Goal: Information Seeking & Learning: Learn about a topic

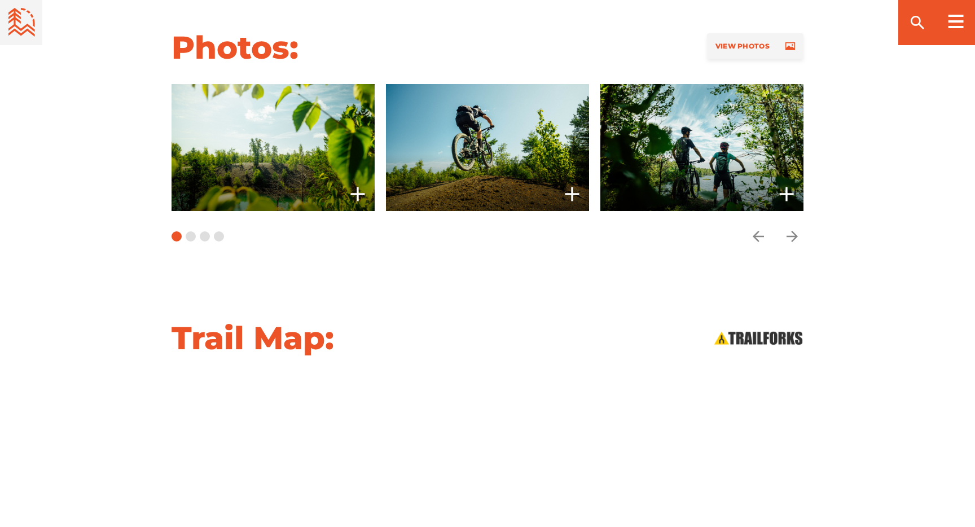
scroll to position [807, 0]
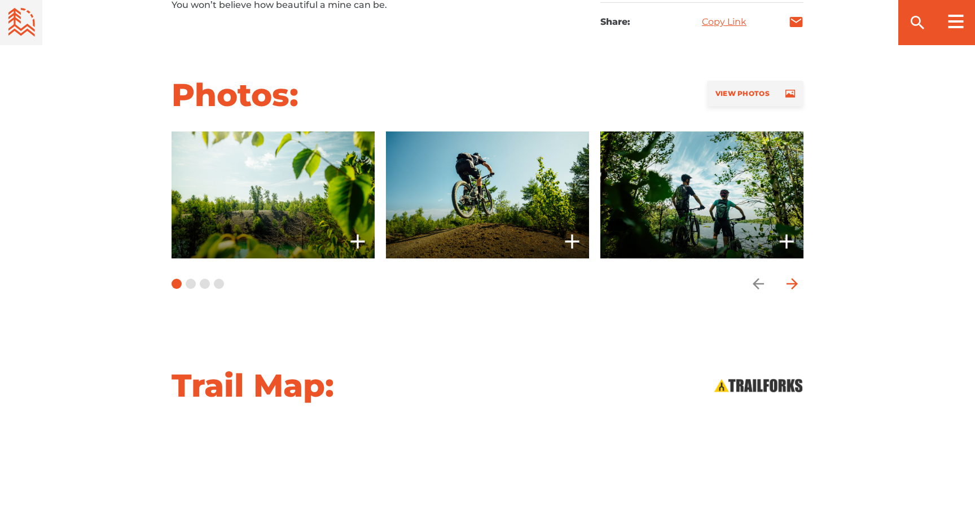
click at [798, 280] on icon "arrow forward" at bounding box center [792, 283] width 17 height 17
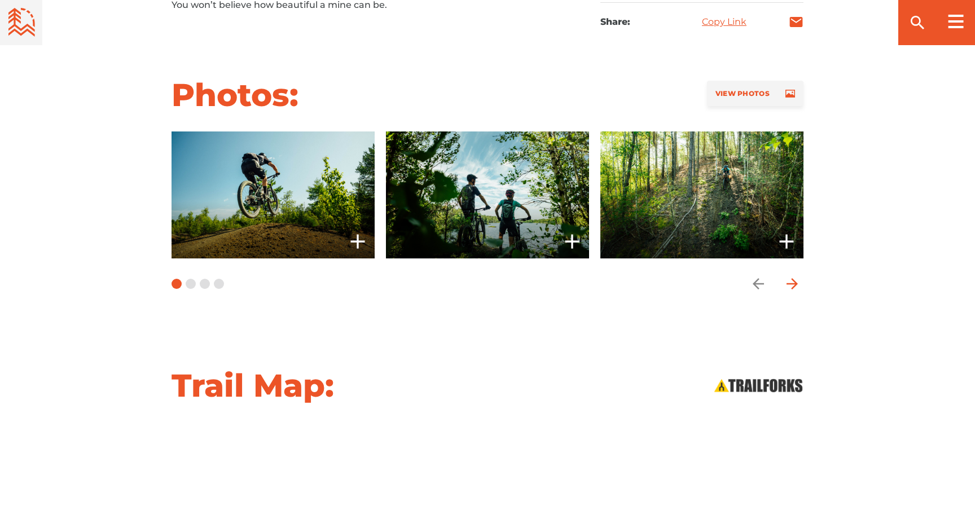
click at [798, 280] on icon "arrow forward" at bounding box center [792, 283] width 17 height 17
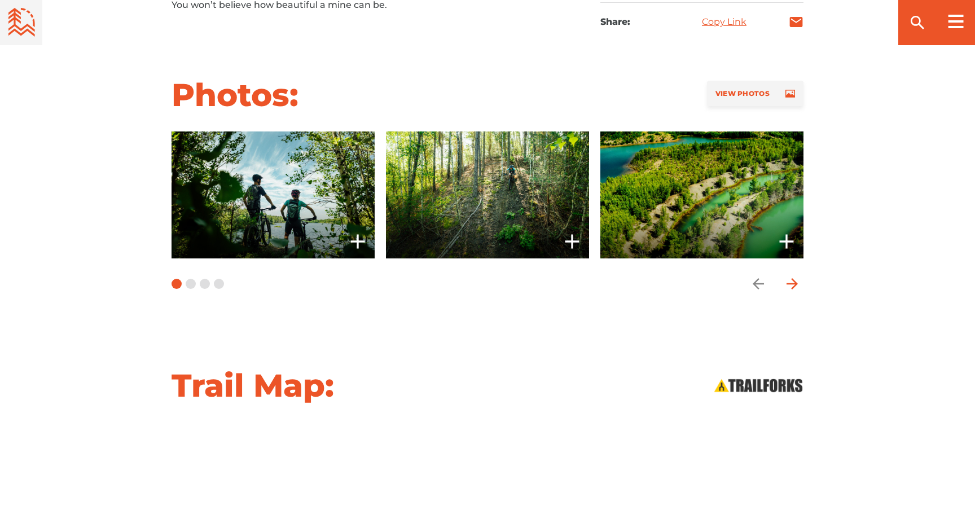
click at [798, 280] on icon "arrow forward" at bounding box center [792, 283] width 17 height 17
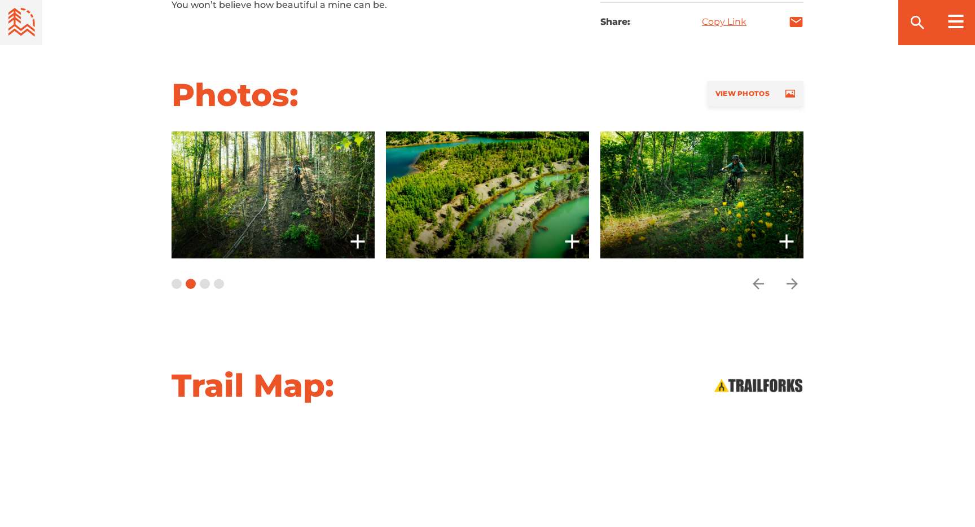
scroll to position [790, 0]
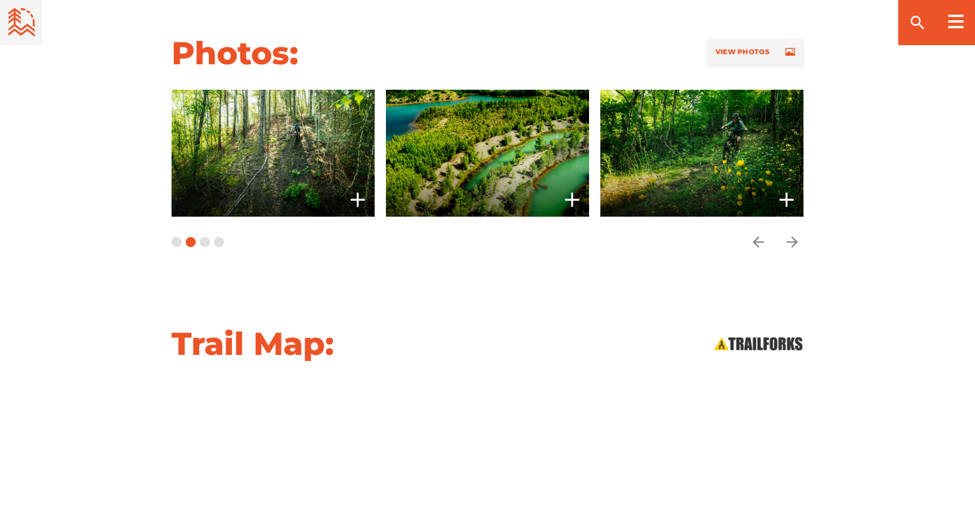
scroll to position [853, 0]
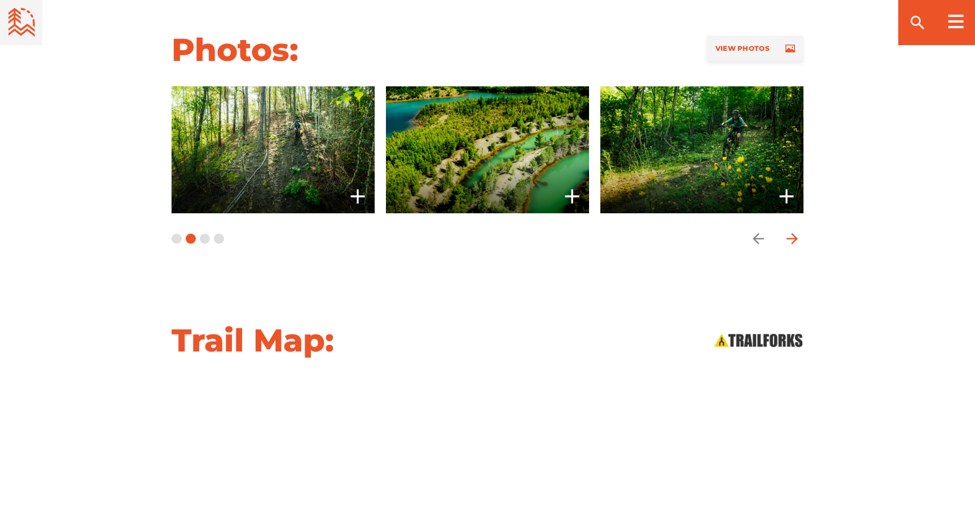
click at [796, 238] on icon "arrow forward" at bounding box center [792, 238] width 11 height 11
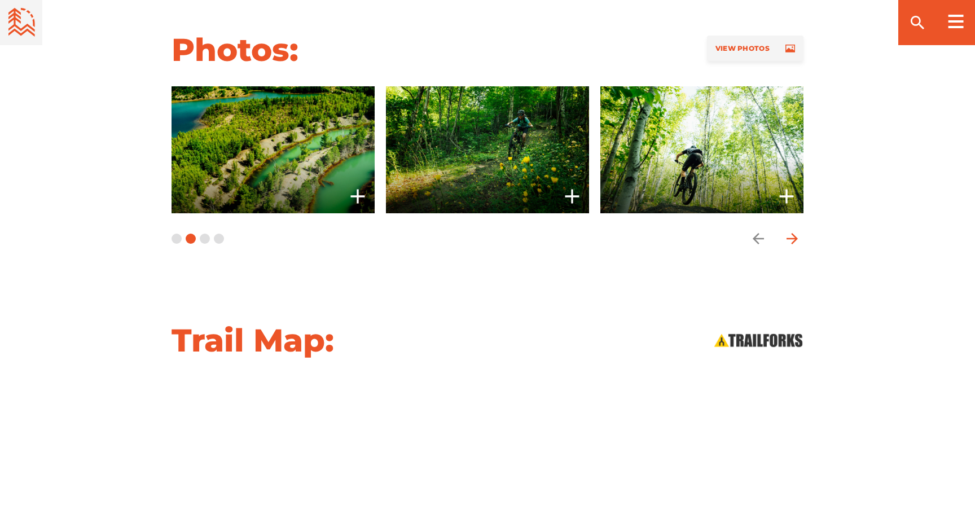
click at [796, 238] on icon "arrow forward" at bounding box center [792, 238] width 11 height 11
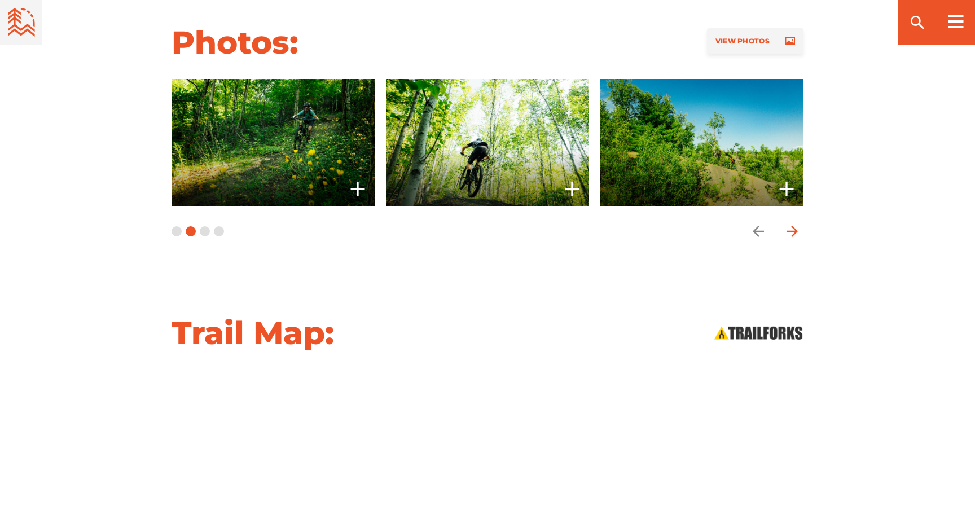
click at [796, 238] on icon "arrow forward" at bounding box center [792, 231] width 17 height 17
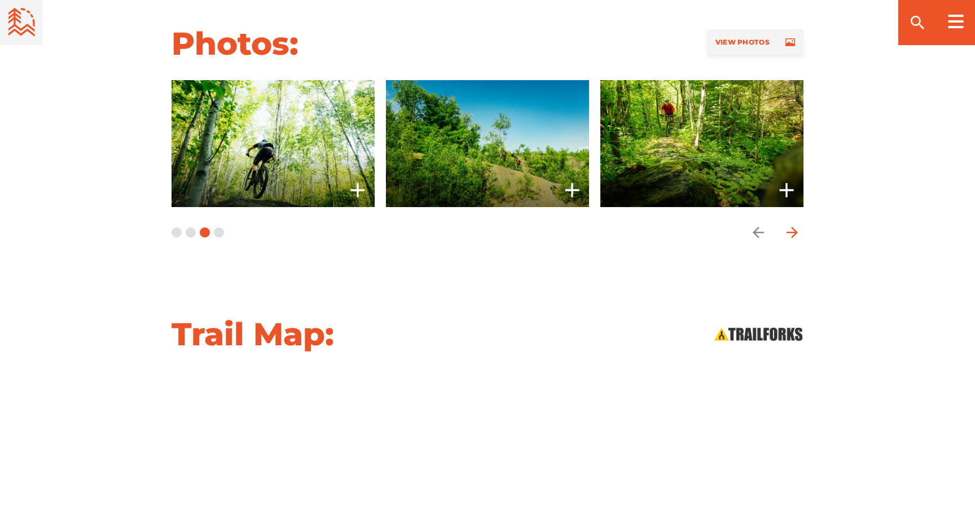
click at [796, 231] on icon "arrow forward" at bounding box center [792, 232] width 11 height 11
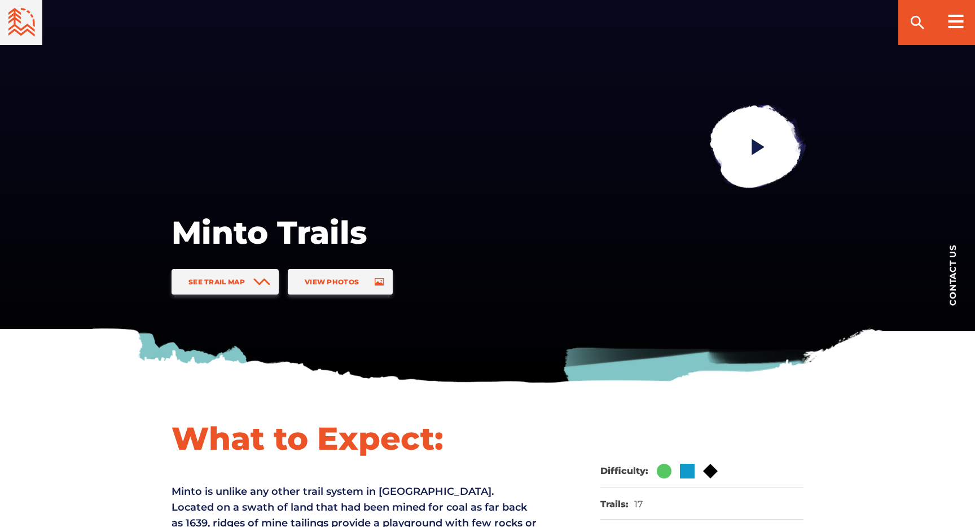
scroll to position [0, 0]
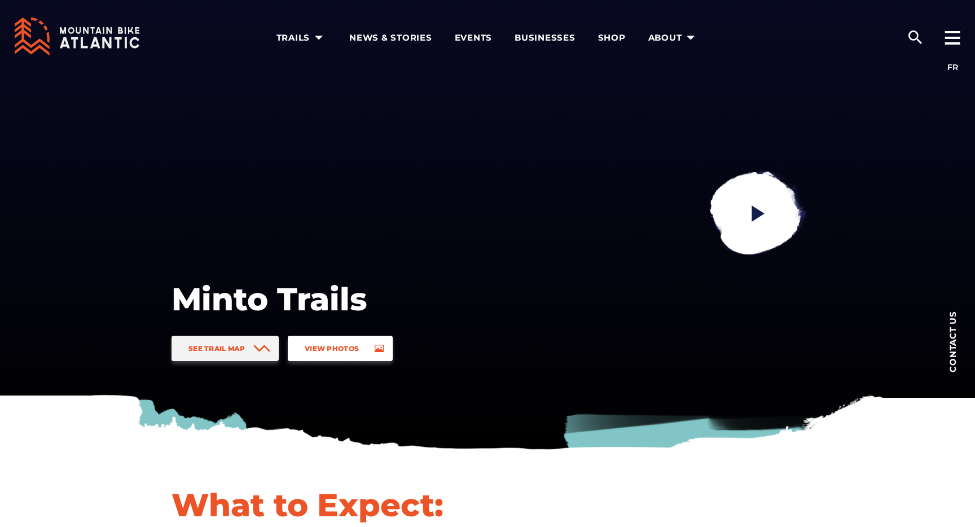
click at [323, 348] on span "View Photos" at bounding box center [332, 348] width 54 height 8
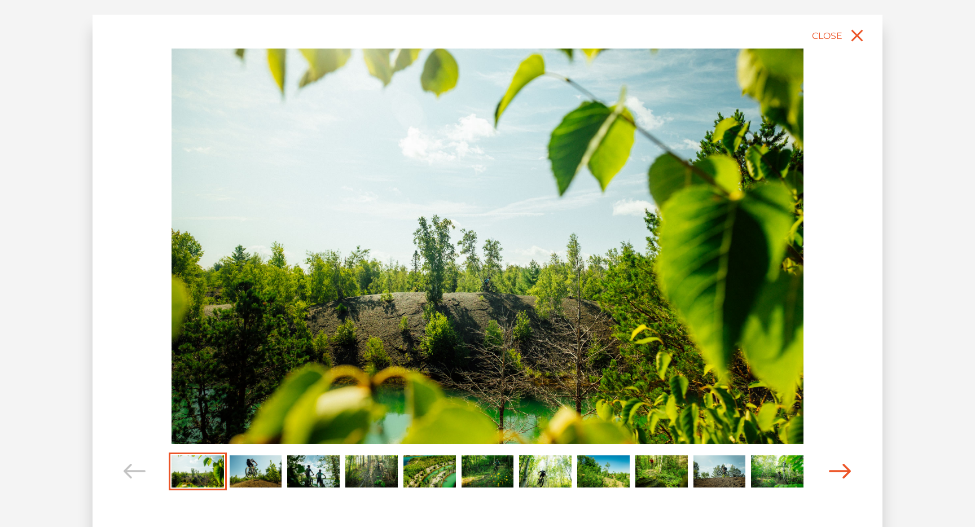
click at [846, 470] on icon "Carousel Navigation" at bounding box center [840, 471] width 23 height 15
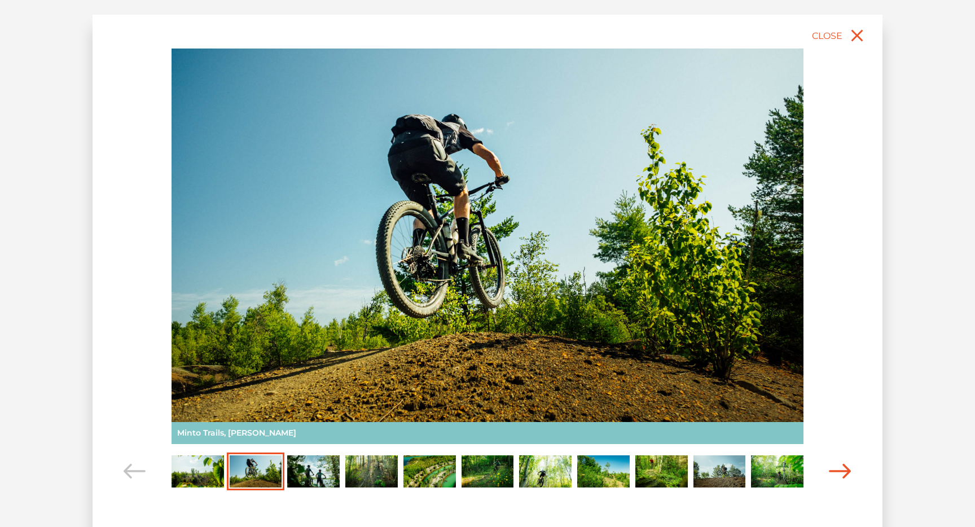
click at [846, 469] on icon "Carousel Navigation" at bounding box center [840, 471] width 23 height 15
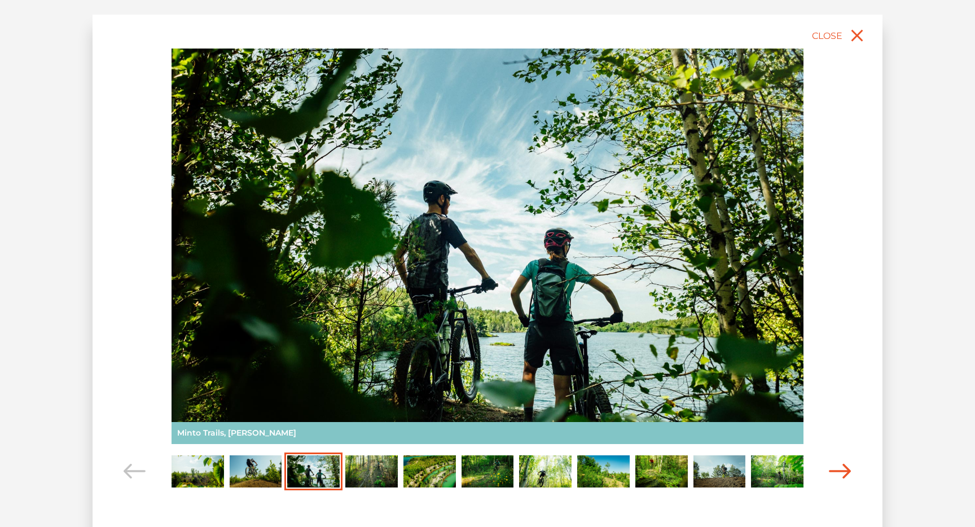
click at [846, 469] on icon "Carousel Navigation" at bounding box center [840, 471] width 23 height 15
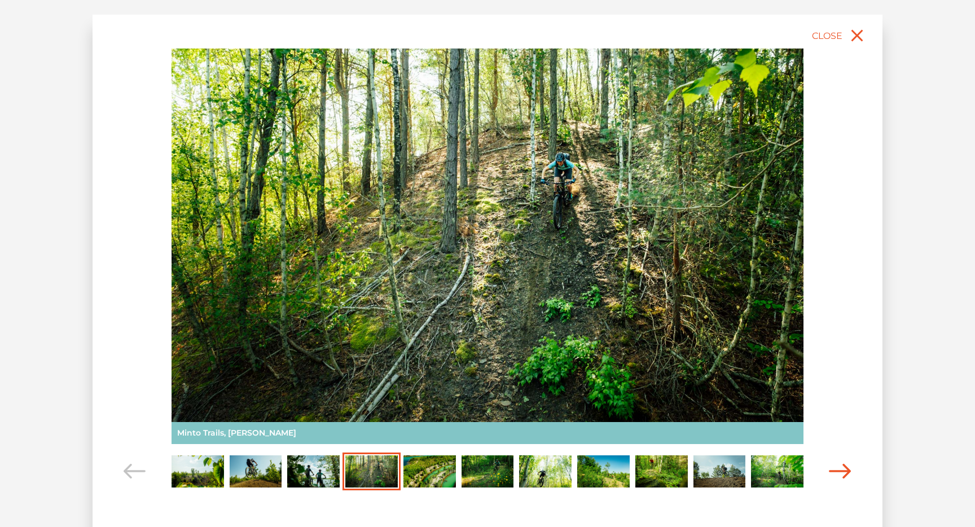
click at [846, 469] on icon "Carousel Navigation" at bounding box center [840, 471] width 23 height 15
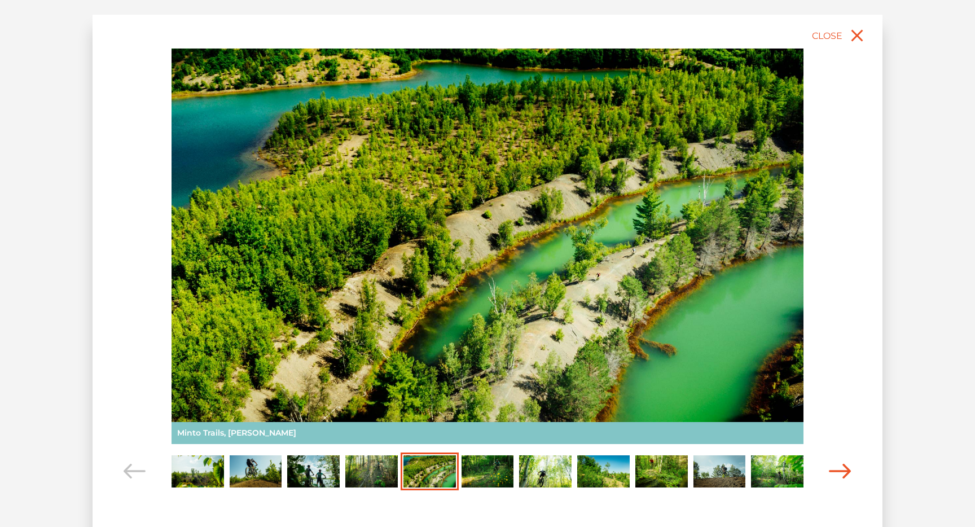
click at [846, 469] on icon "Carousel Navigation" at bounding box center [840, 471] width 23 height 15
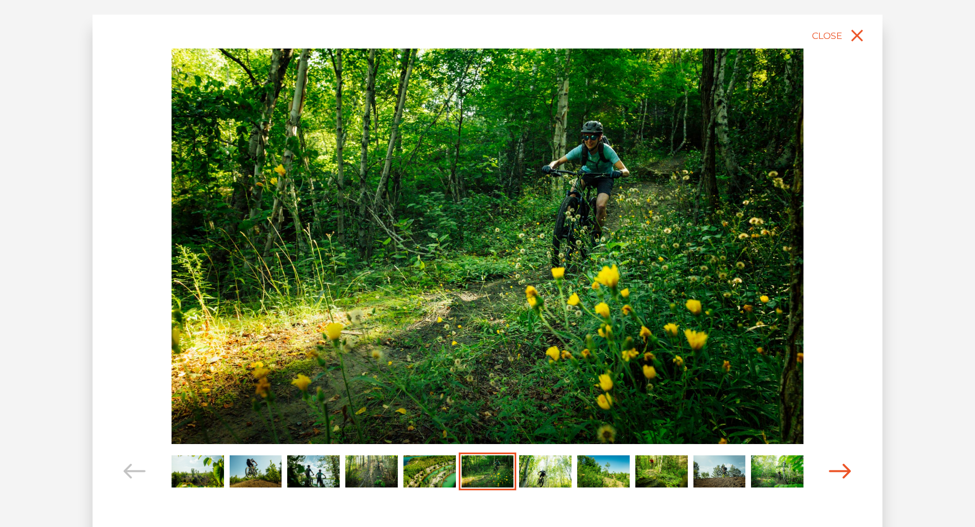
click at [846, 469] on icon "Carousel Navigation" at bounding box center [840, 471] width 23 height 15
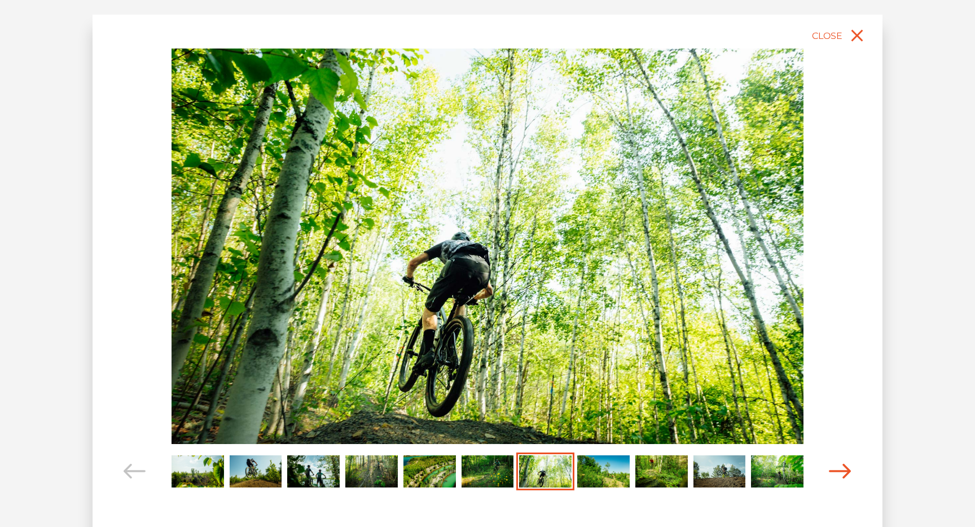
click at [846, 469] on icon "Carousel Navigation" at bounding box center [840, 471] width 23 height 15
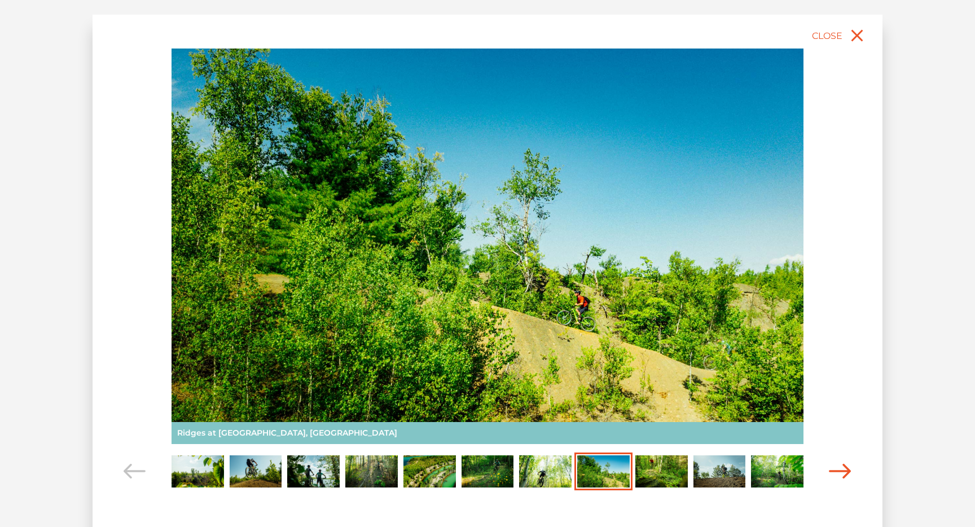
click at [846, 469] on icon "Carousel Navigation" at bounding box center [840, 471] width 23 height 15
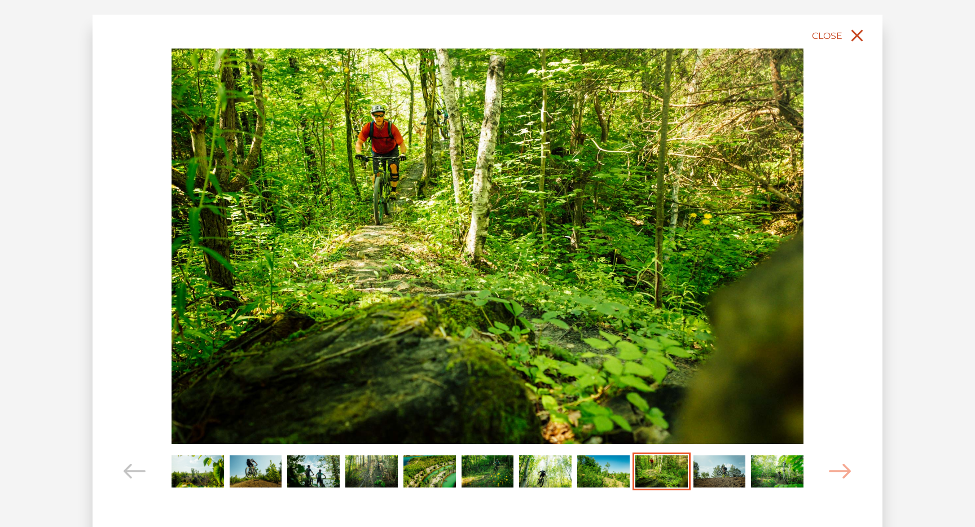
click at [839, 31] on span "Close" at bounding box center [827, 35] width 30 height 11
